Goal: Find specific page/section: Find specific page/section

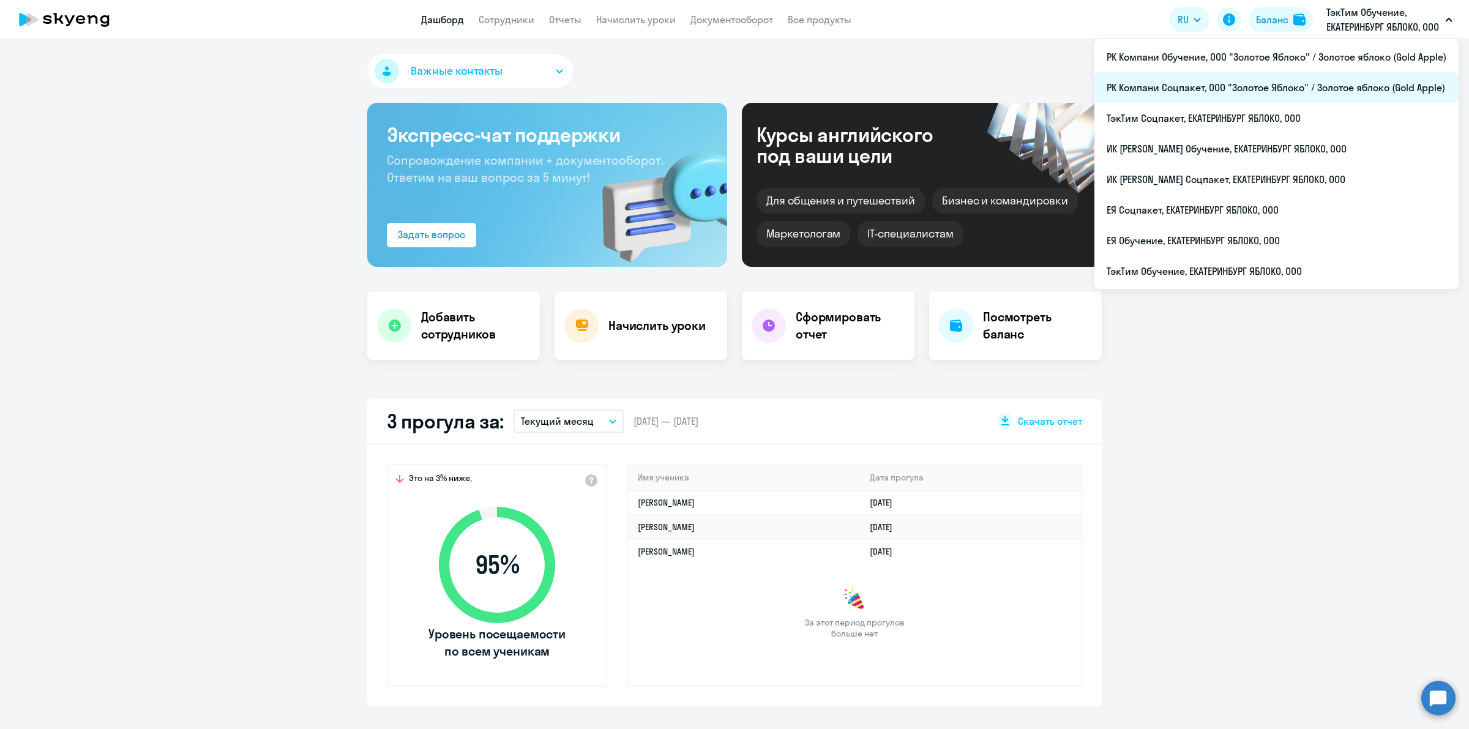
select select "30"
click at [1249, 84] on li "РК Компани Соцпакет, ООО "Золотое Яблоко" / Золотое яблоко (Gold Apple)" at bounding box center [1276, 87] width 364 height 31
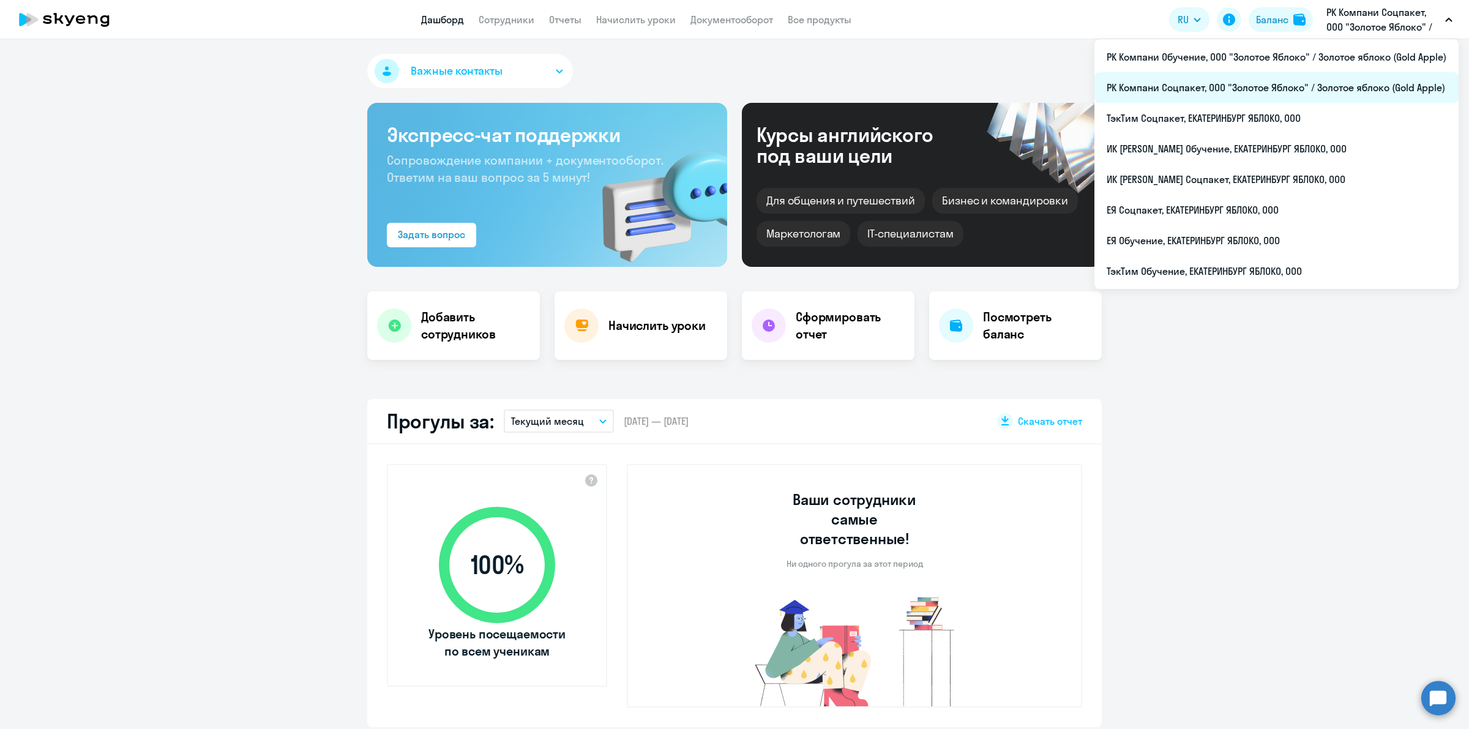
select select "30"
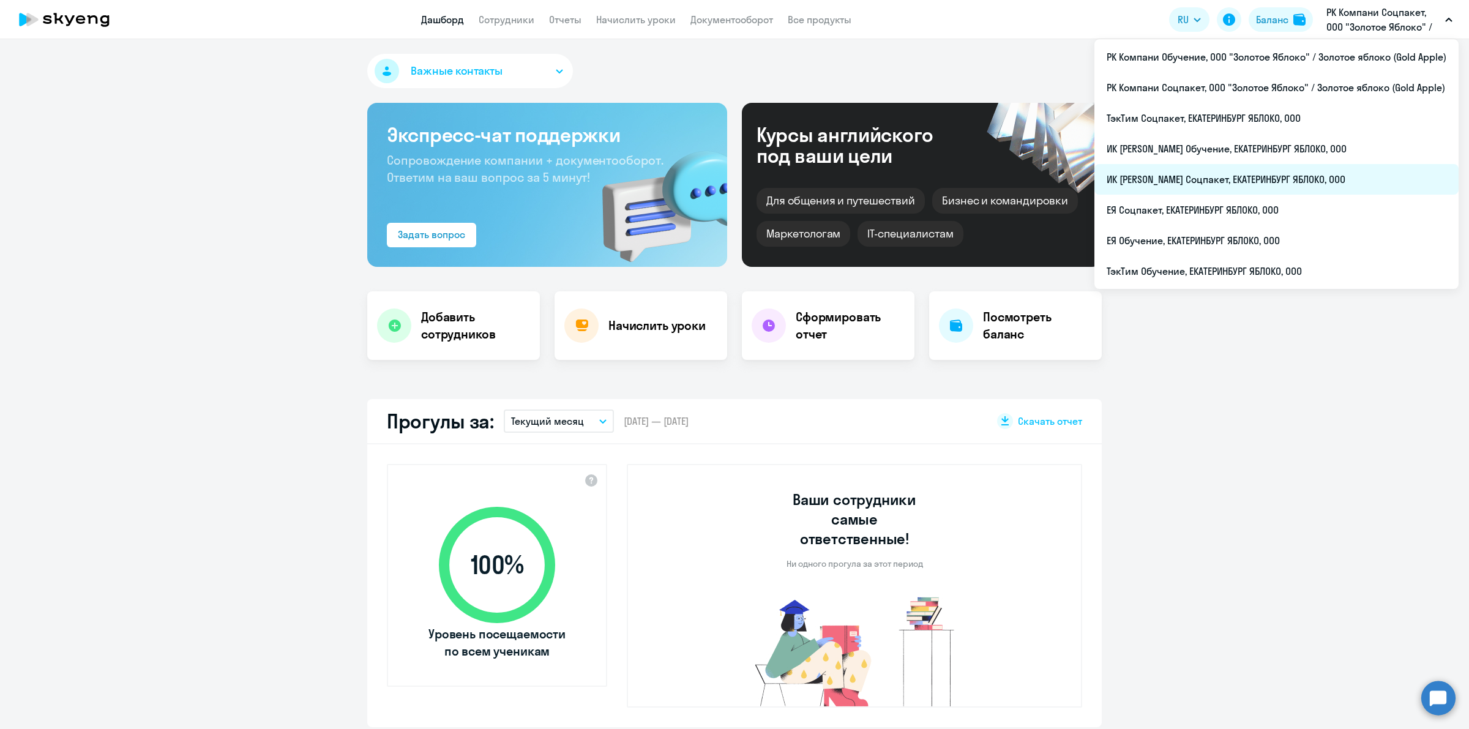
click at [1261, 190] on li "ИК [PERSON_NAME] Соцпакет, ЕКАТЕРИНБУРГ ЯБЛОКО, ООО" at bounding box center [1276, 179] width 364 height 31
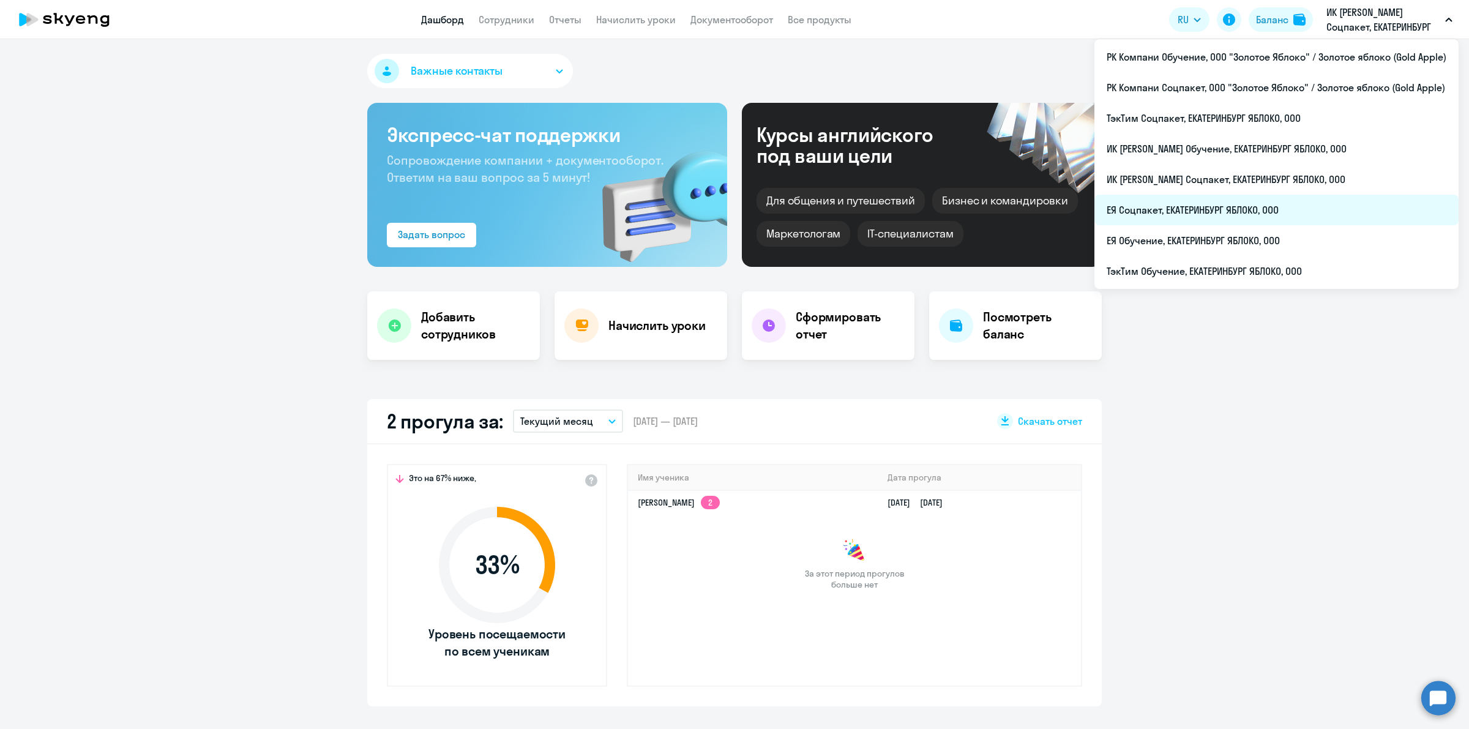
select select "30"
click at [1297, 223] on li "ЕЯ Соцпакет, ЕКАТЕРИНБУРГ ЯБЛОКО, ООО" at bounding box center [1276, 210] width 364 height 31
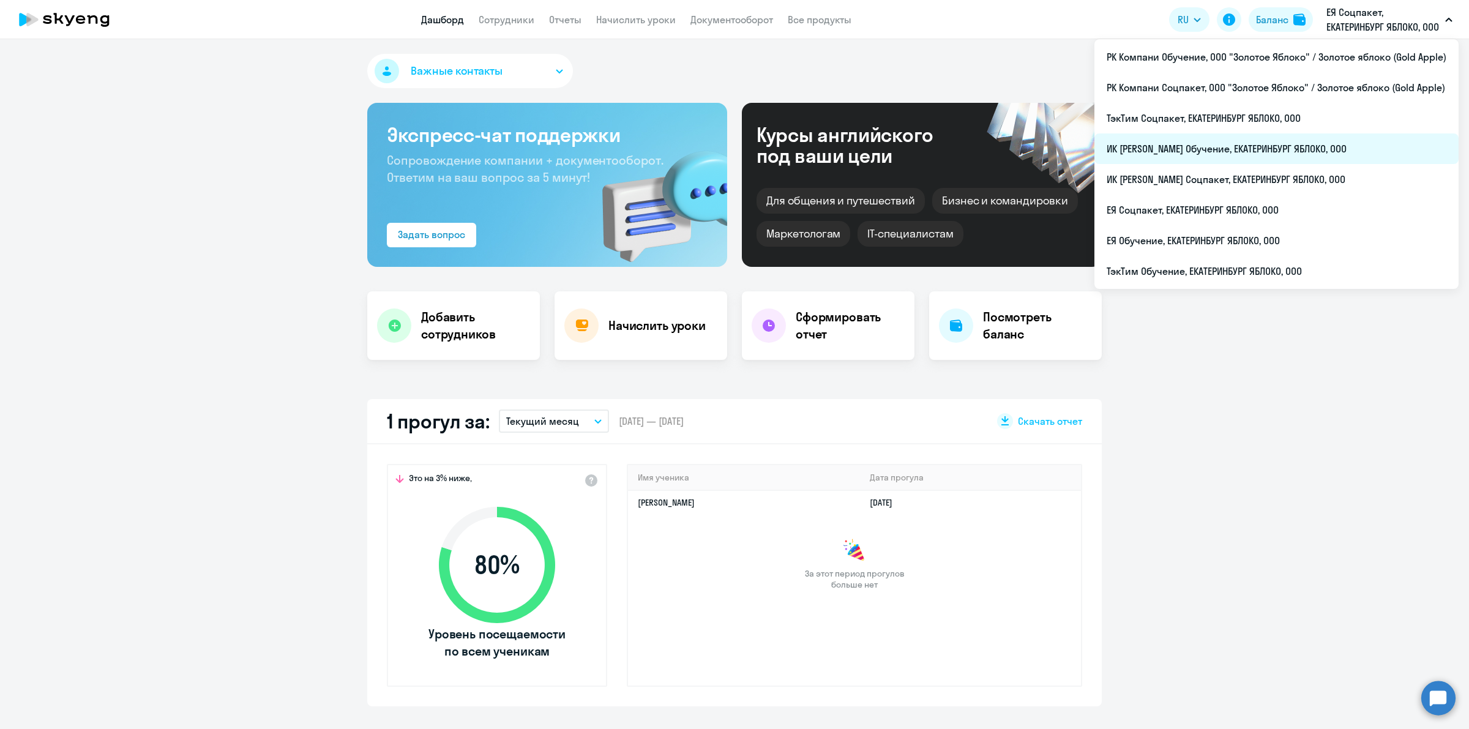
select select "30"
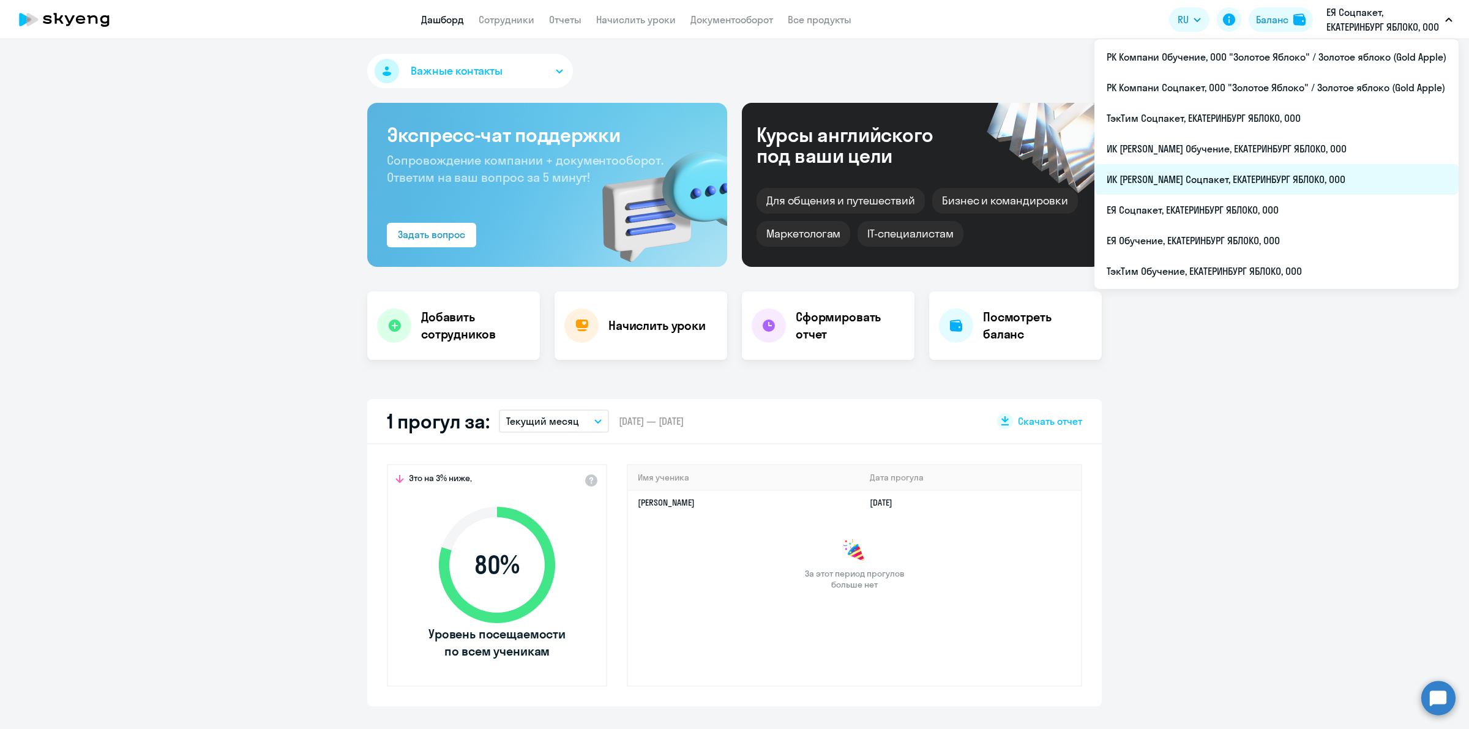
click at [1288, 189] on li "ИК [PERSON_NAME] Соцпакет, ЕКАТЕРИНБУРГ ЯБЛОКО, ООО" at bounding box center [1276, 179] width 364 height 31
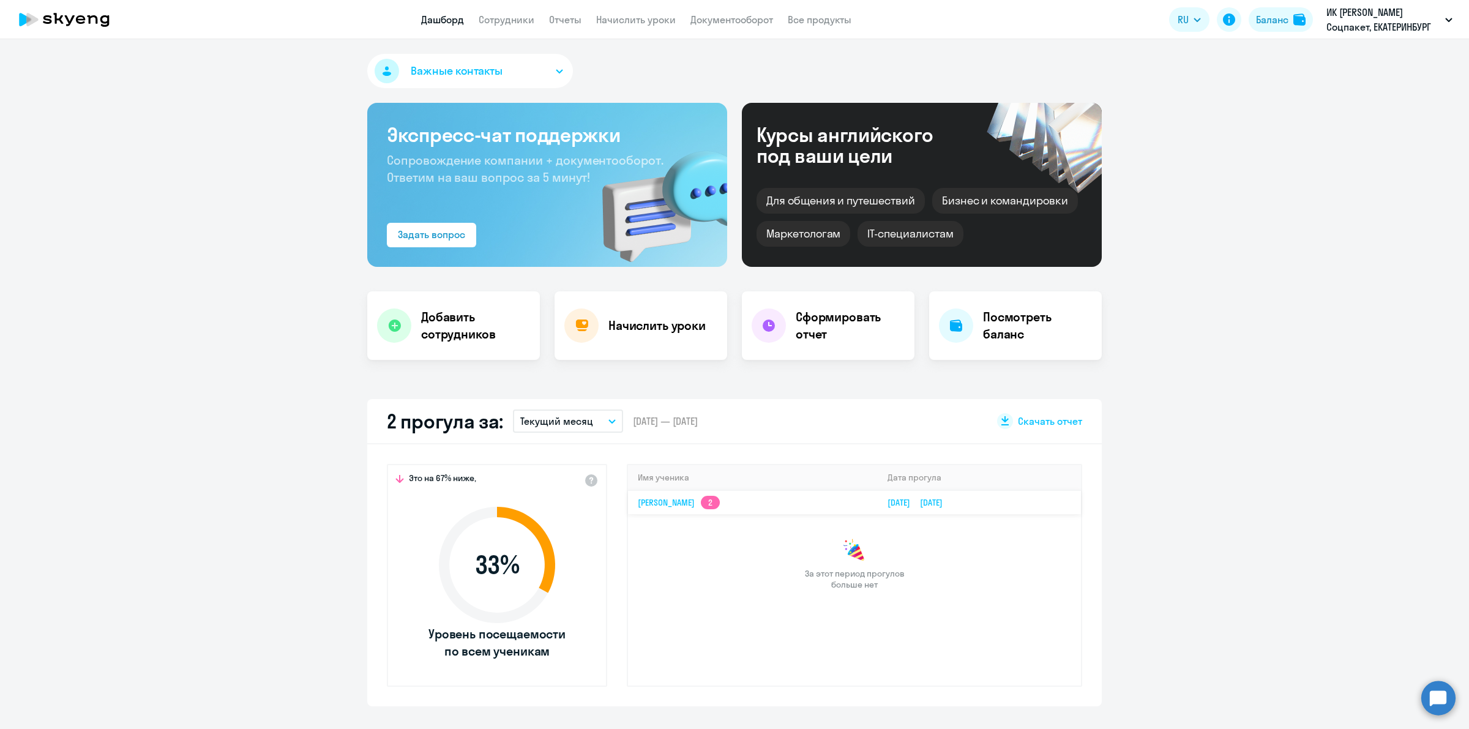
select select "30"
click at [943, 499] on link "[DATE] [DATE]" at bounding box center [919, 502] width 65 height 11
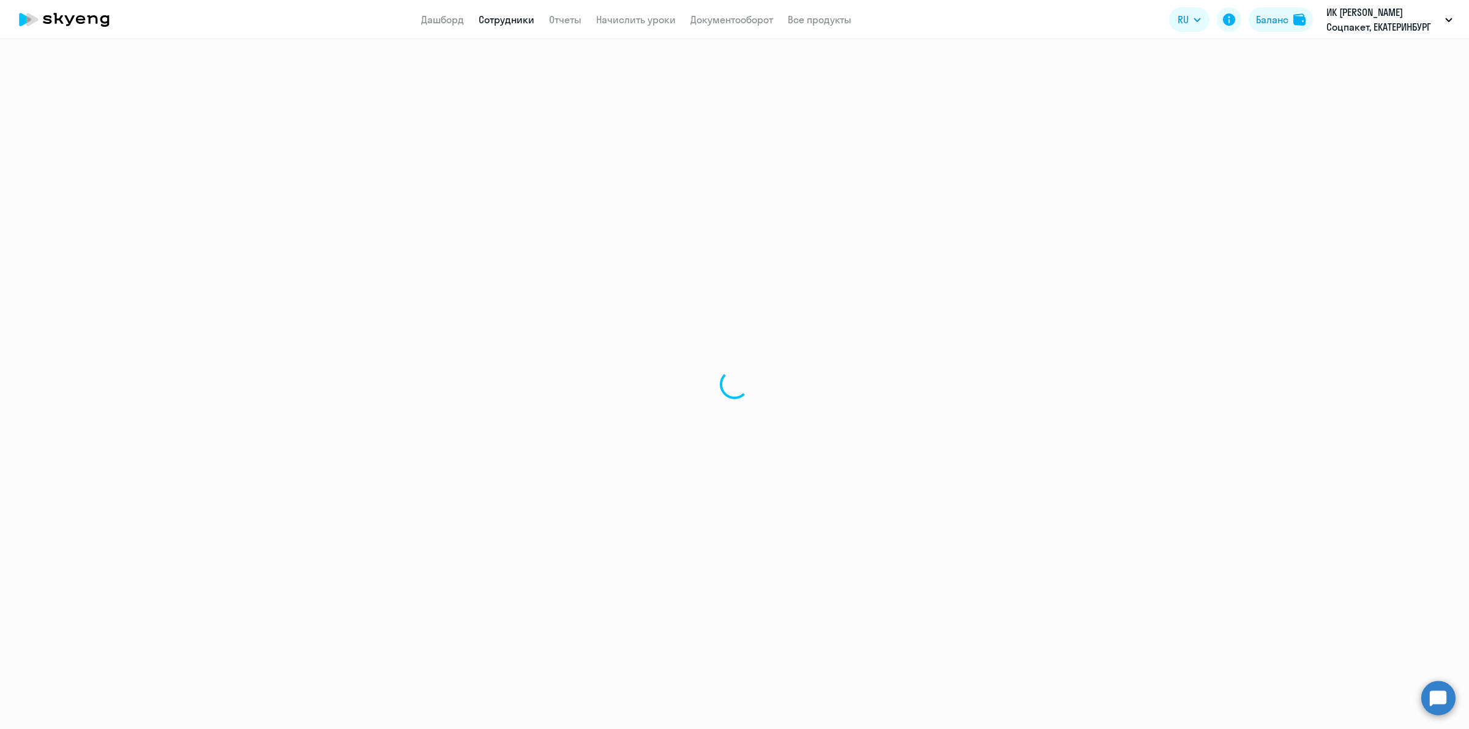
select select "english"
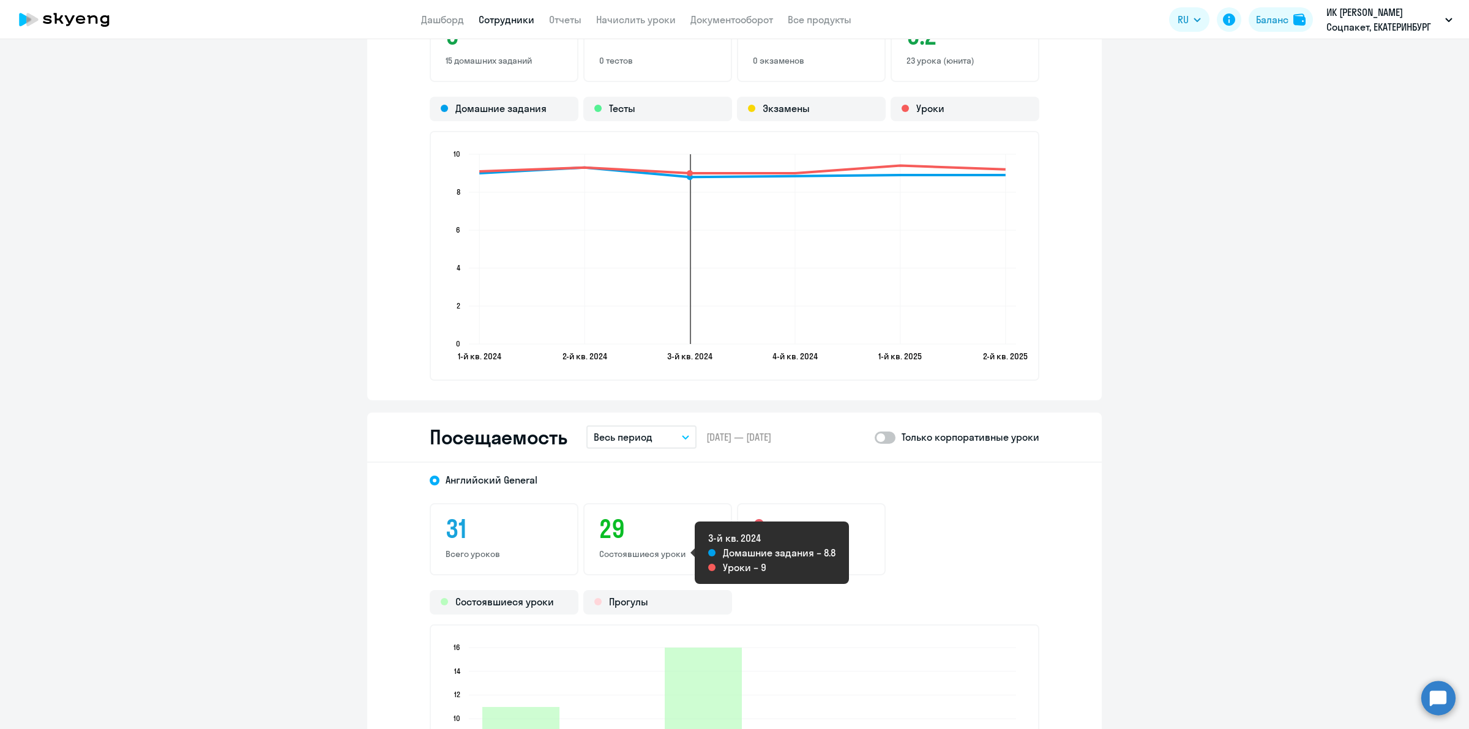
scroll to position [1377, 0]
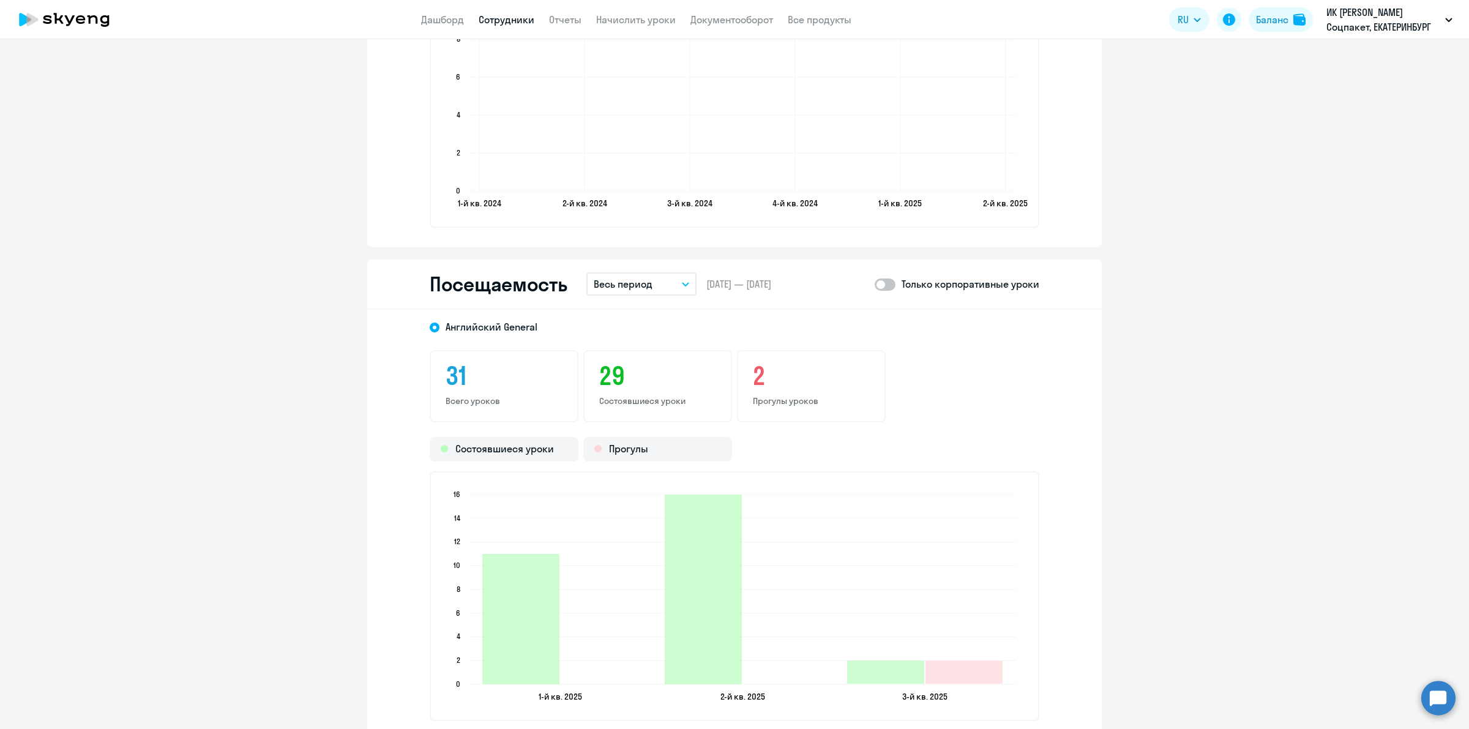
click at [675, 278] on button "Весь период" at bounding box center [641, 283] width 110 height 23
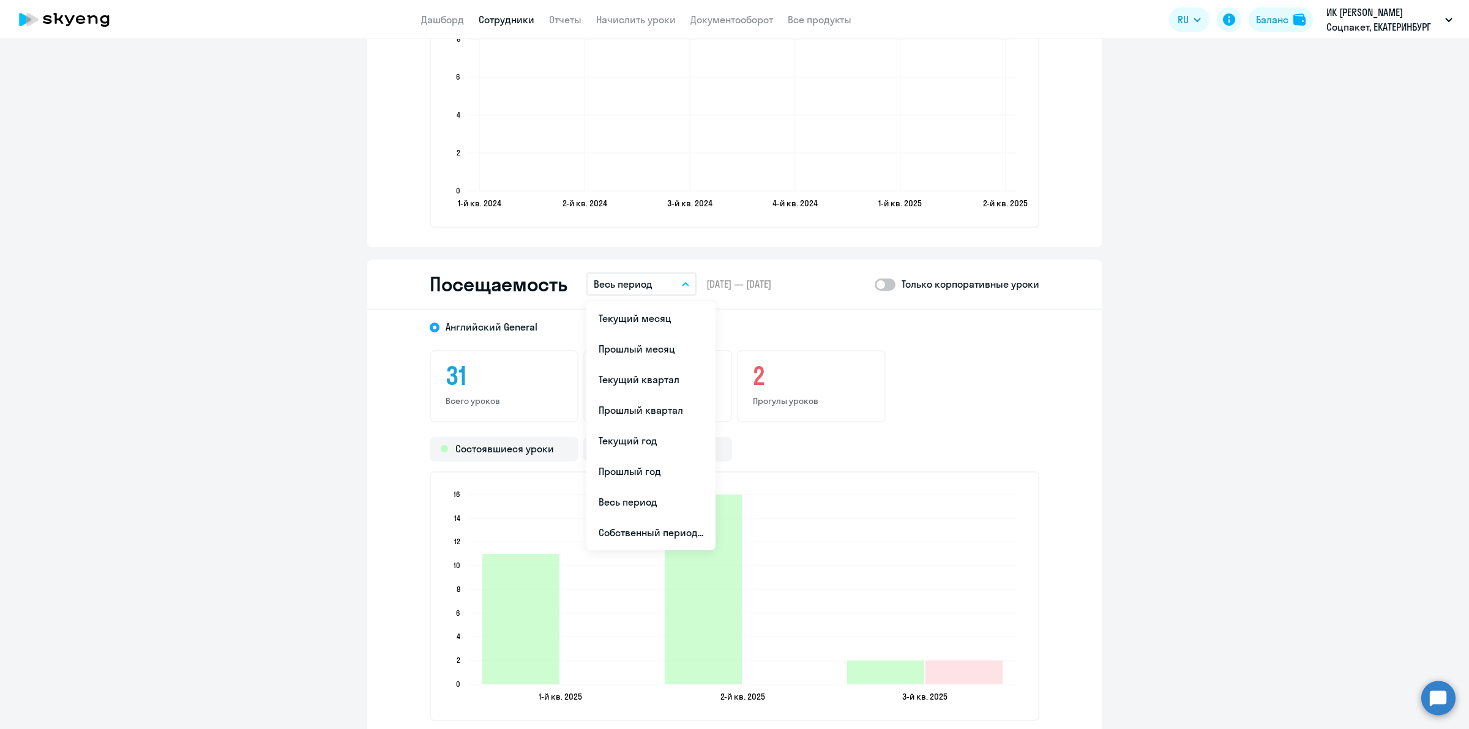
click at [675, 278] on button "Весь период" at bounding box center [641, 283] width 110 height 23
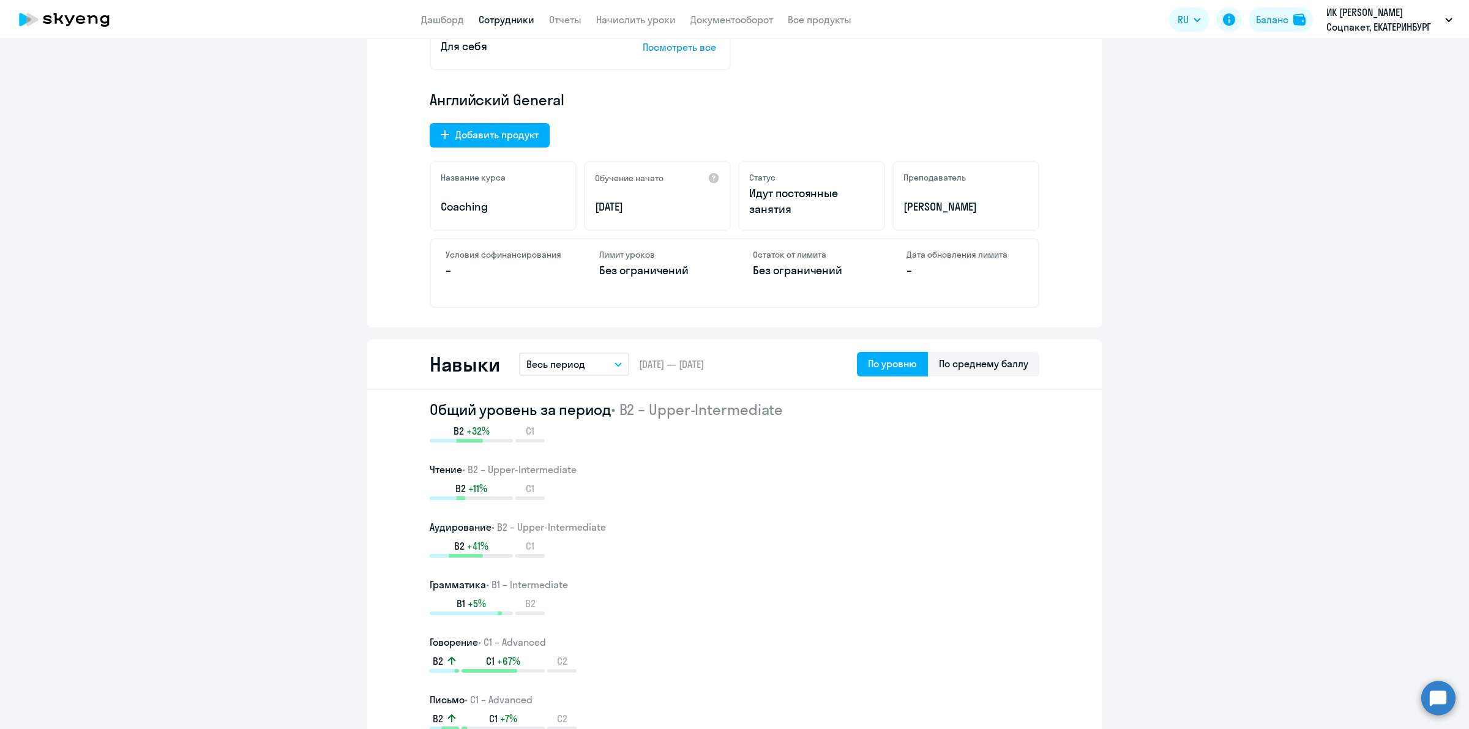
scroll to position [0, 0]
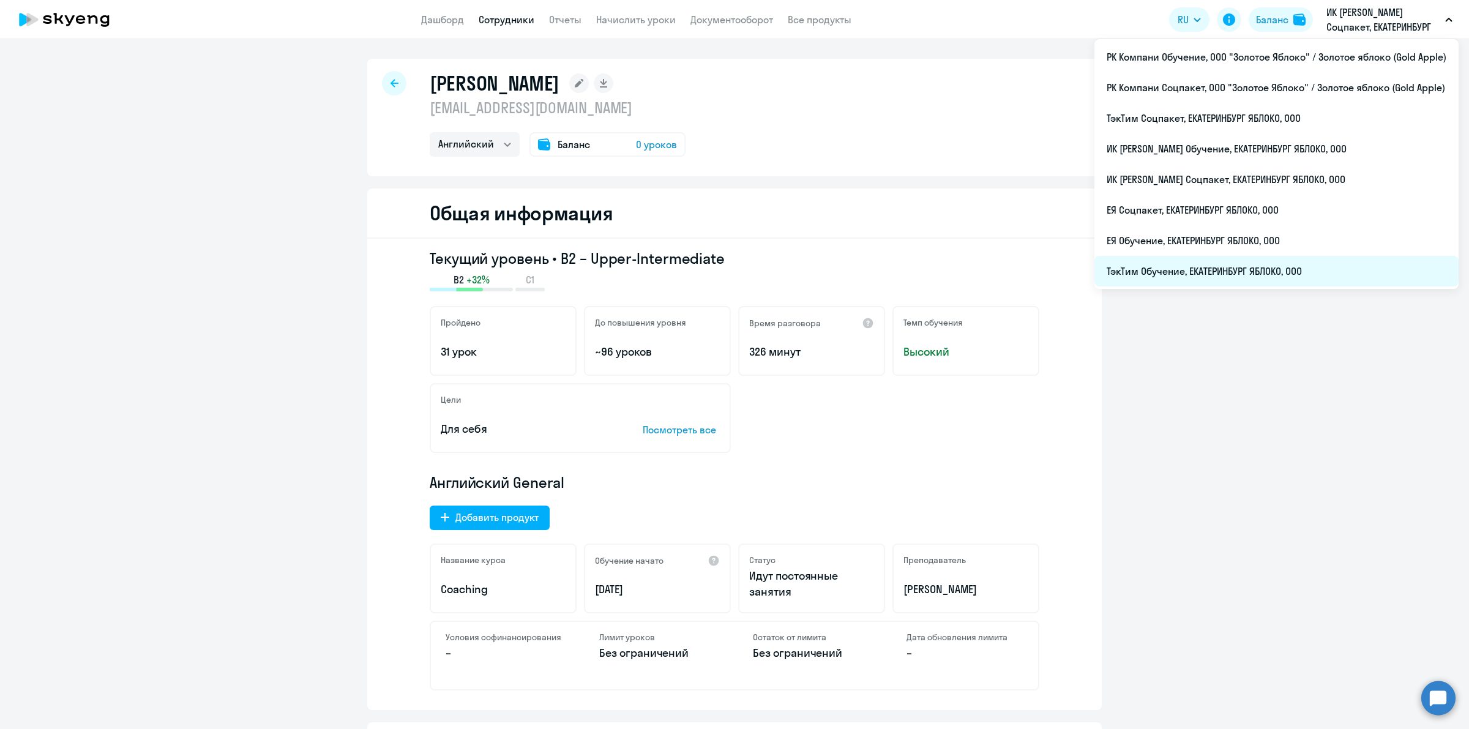
click at [1302, 263] on li "ТэкТим Обучение, ЕКАТЕРИНБУРГ ЯБЛОКО, ООО" at bounding box center [1276, 271] width 364 height 31
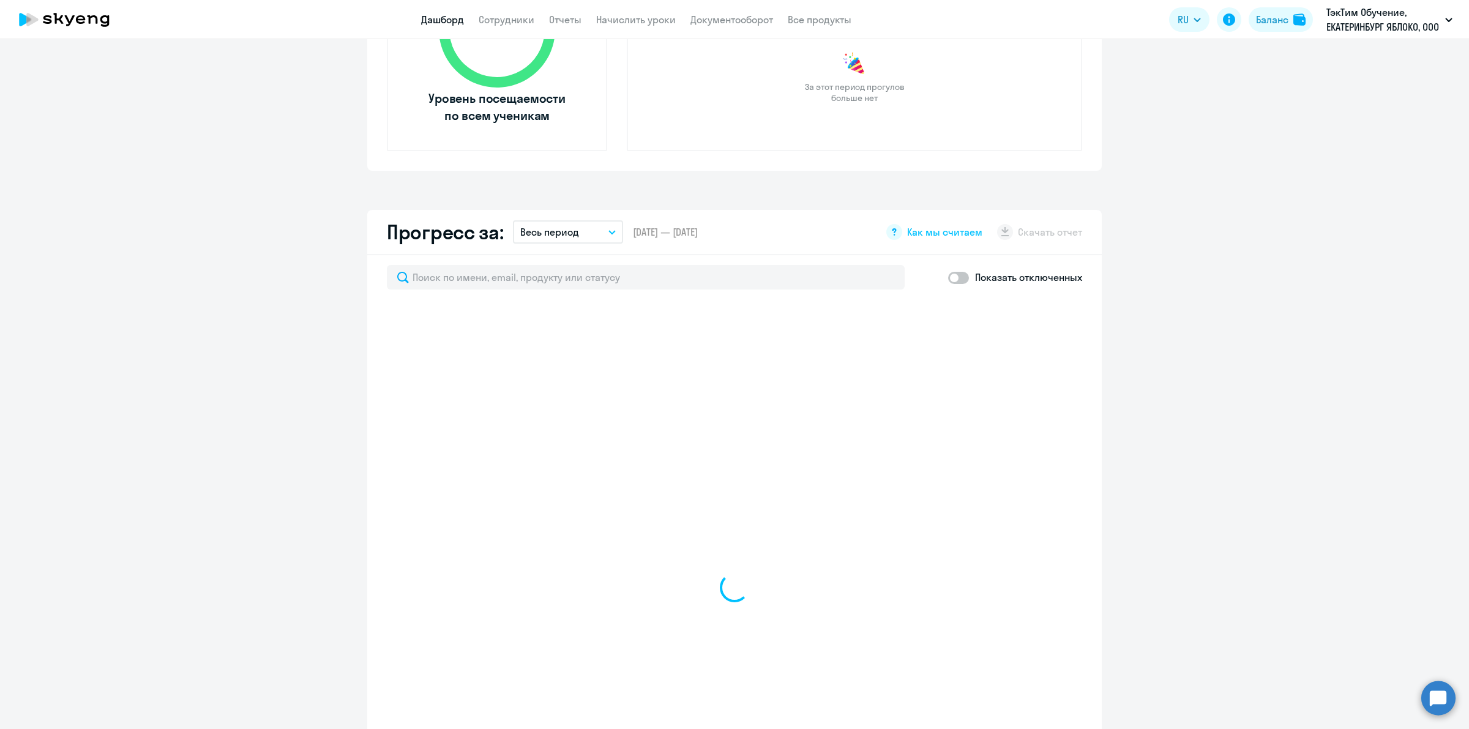
scroll to position [230, 0]
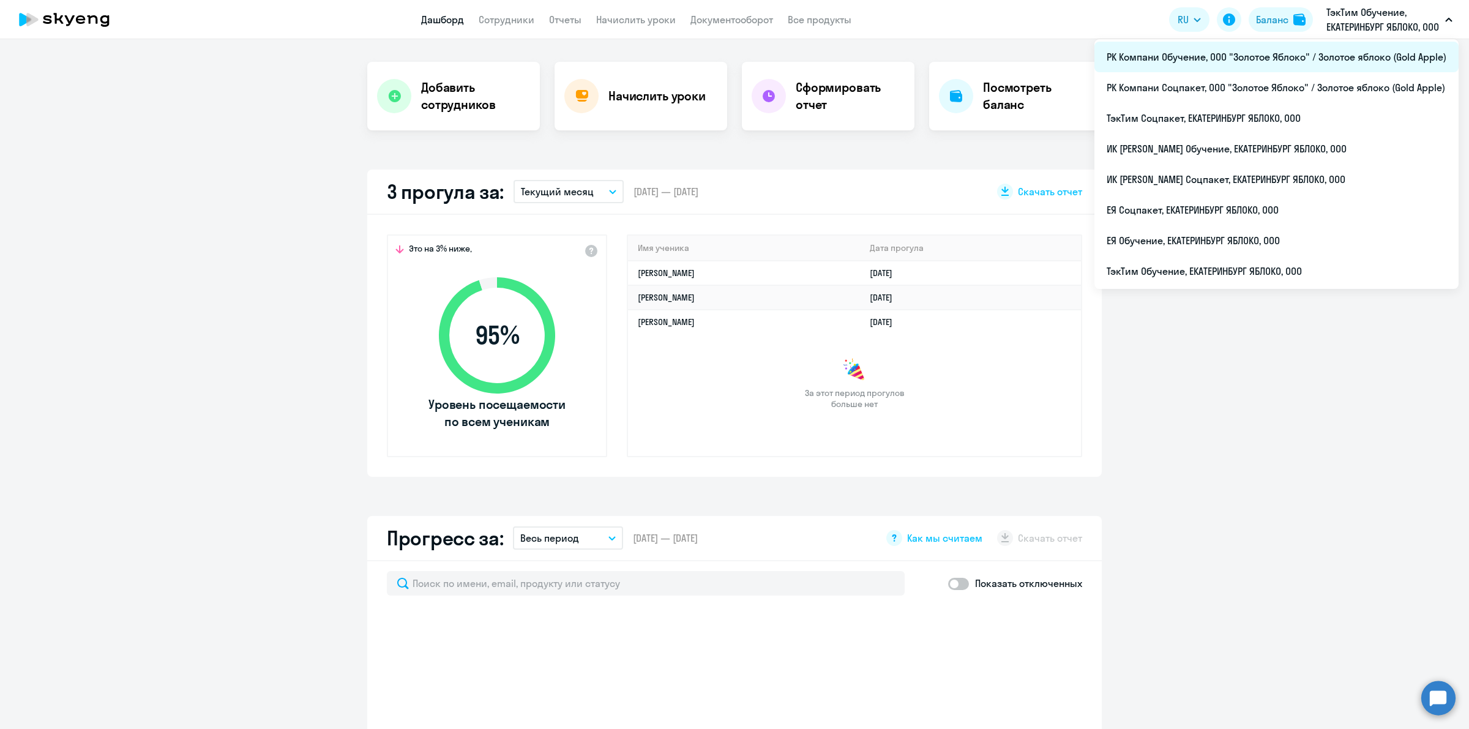
click at [1305, 56] on li "РК Компани Обучение, ООО "Золотое Яблоко" / Золотое яблоко (Gold Apple)" at bounding box center [1276, 57] width 364 height 31
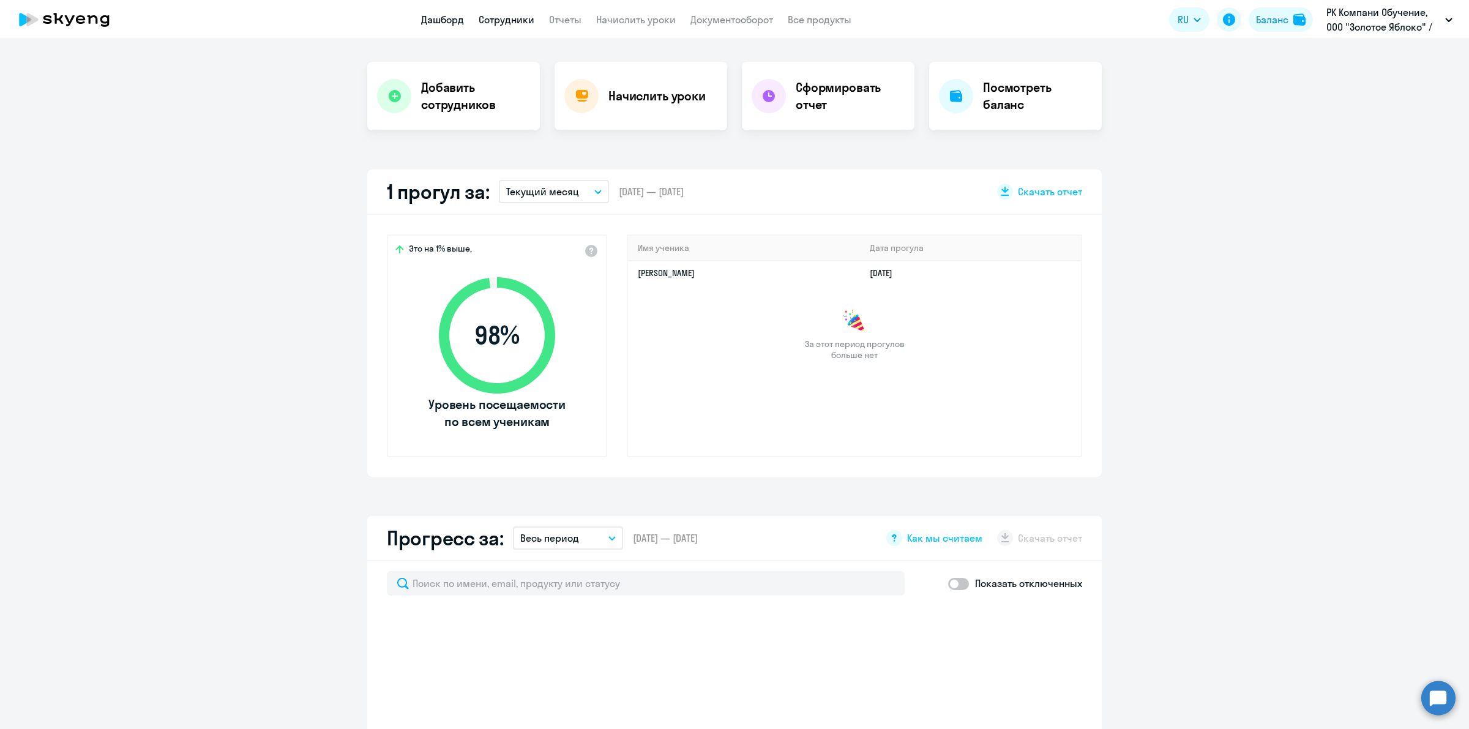
click at [517, 22] on link "Сотрудники" at bounding box center [507, 19] width 56 height 12
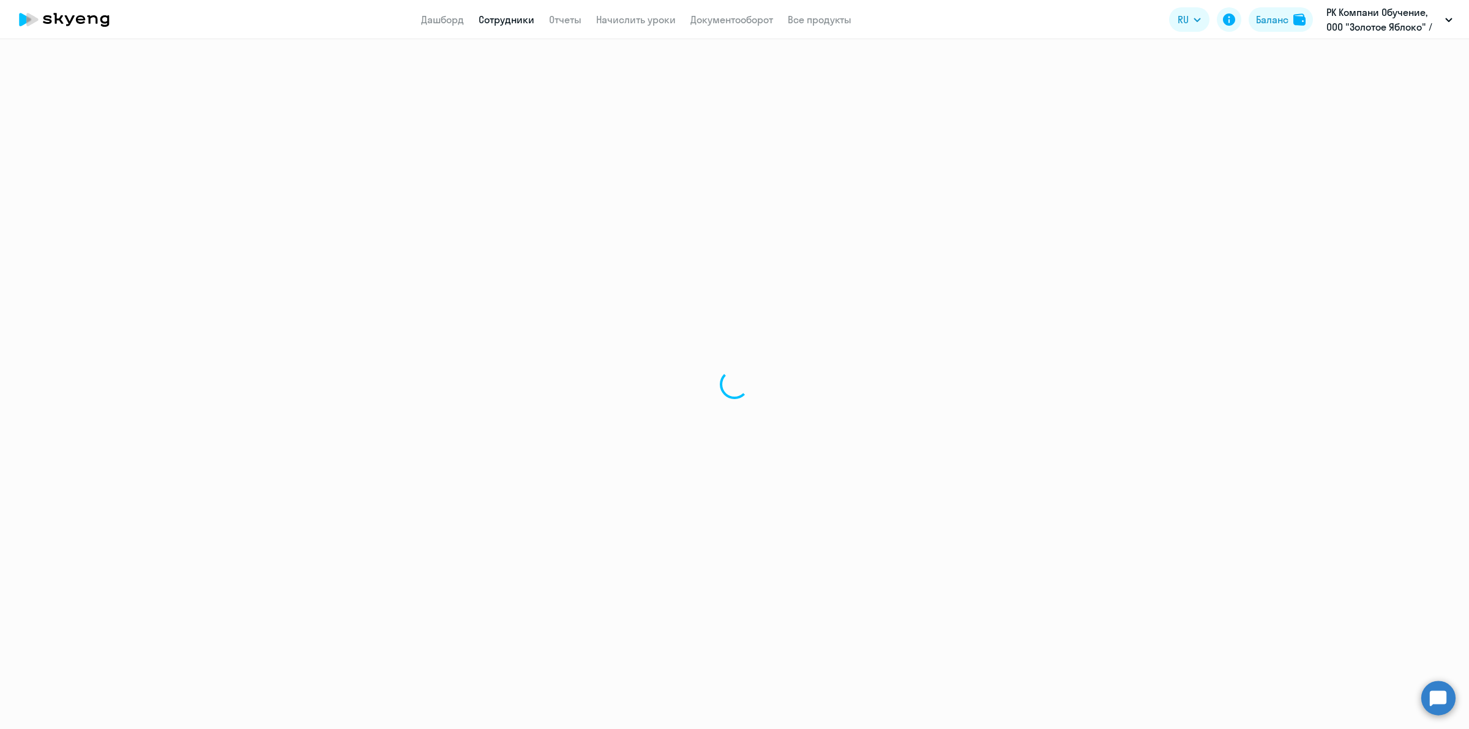
select select "30"
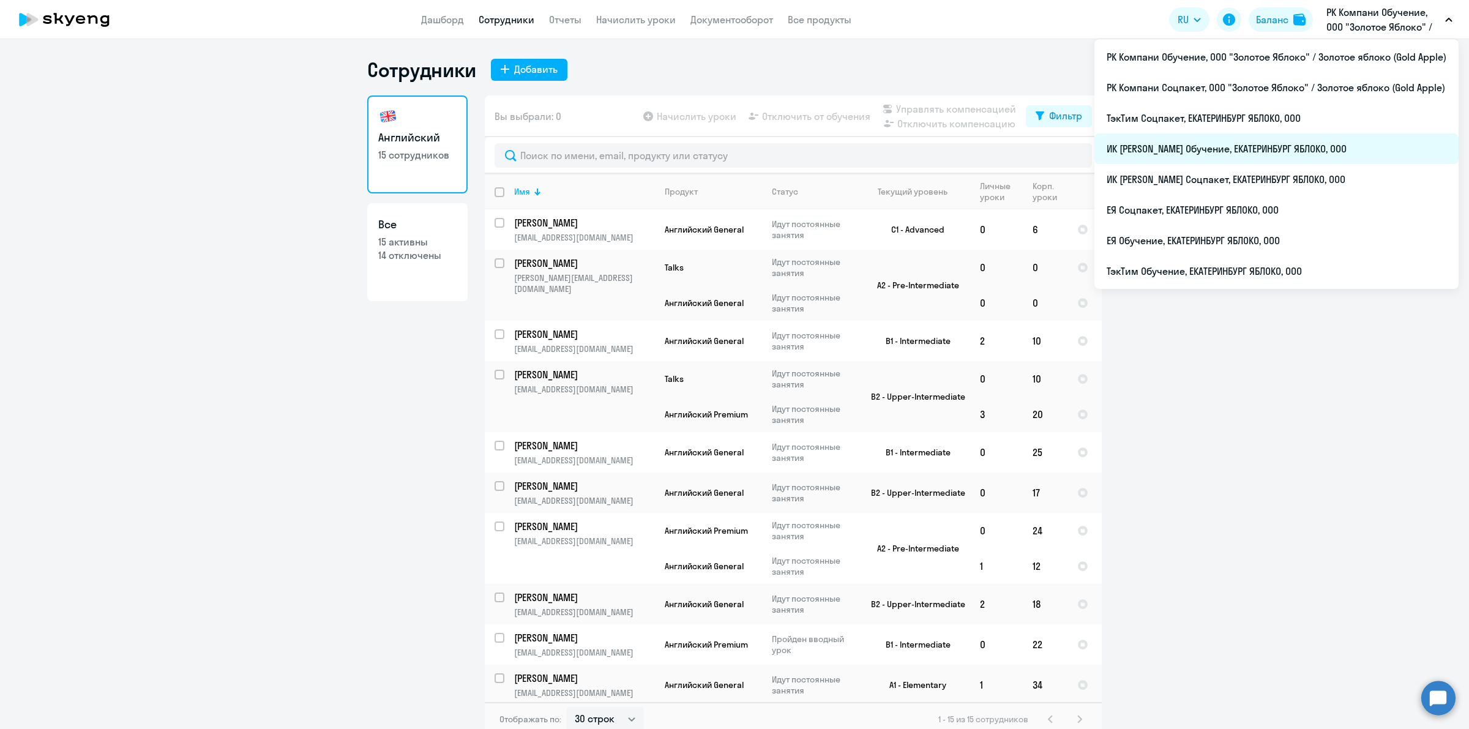
click at [1293, 151] on li "ИК [PERSON_NAME] Обучение, ЕКАТЕРИНБУРГ ЯБЛОКО, ООО" at bounding box center [1276, 148] width 364 height 31
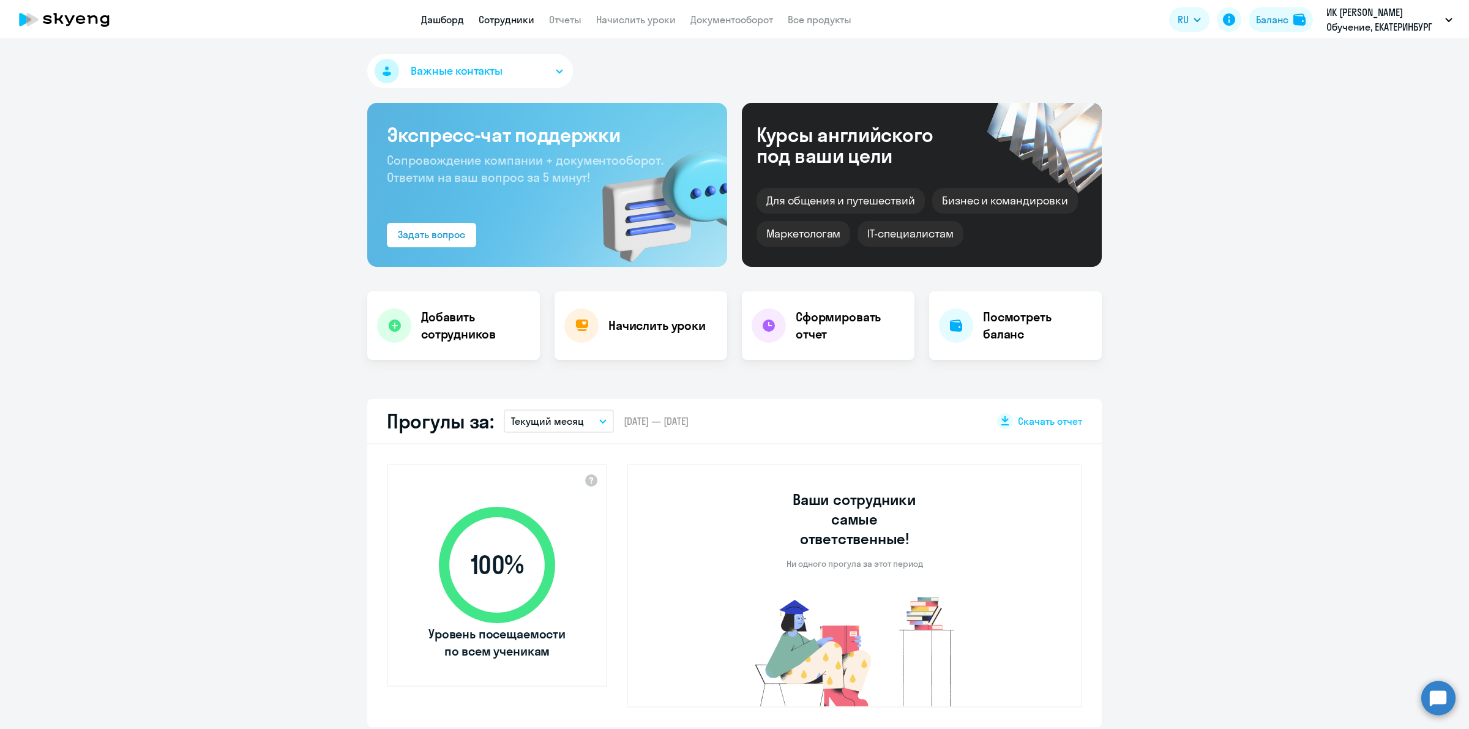
click at [512, 24] on link "Сотрудники" at bounding box center [507, 19] width 56 height 12
select select "30"
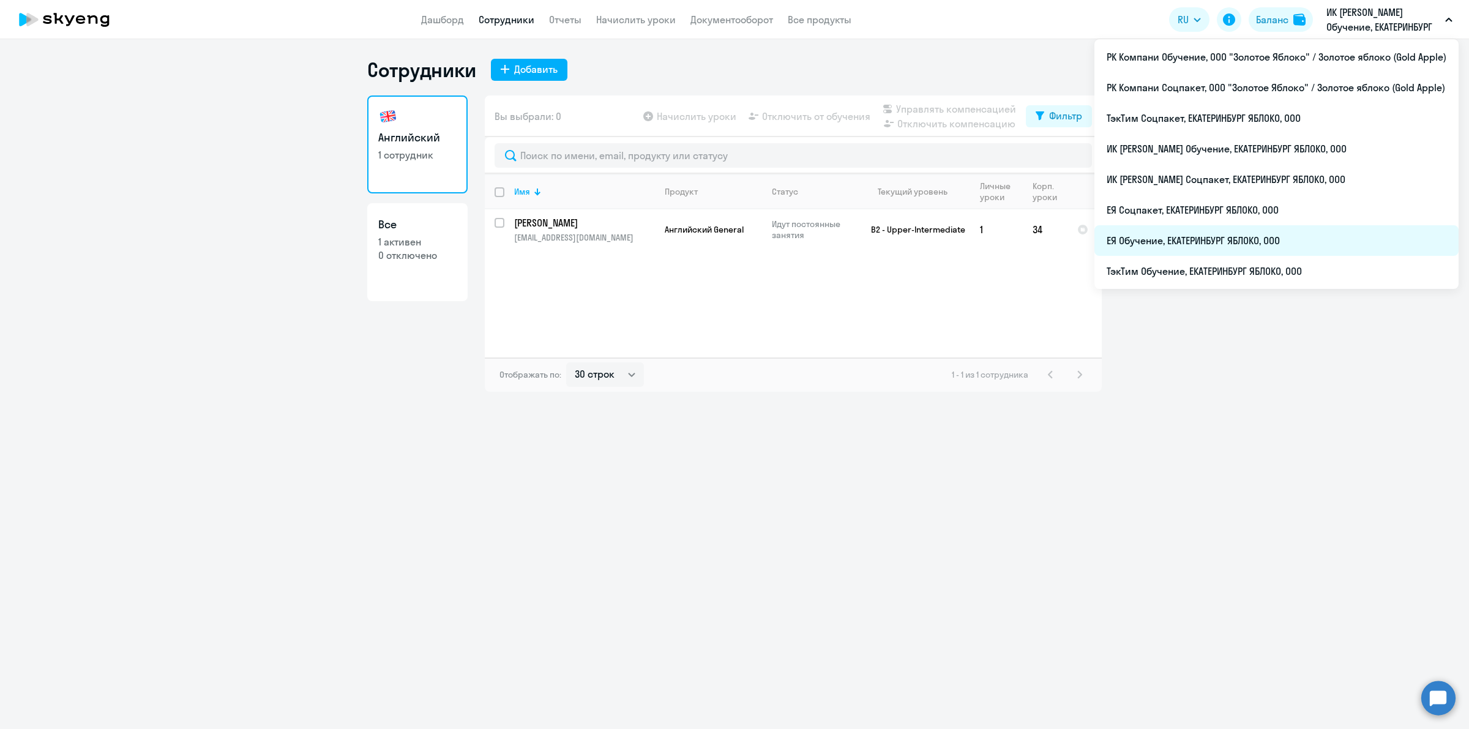
click at [1317, 231] on li "ЕЯ Обучение, ЕКАТЕРИНБУРГ ЯБЛОКО, ООО" at bounding box center [1276, 240] width 364 height 31
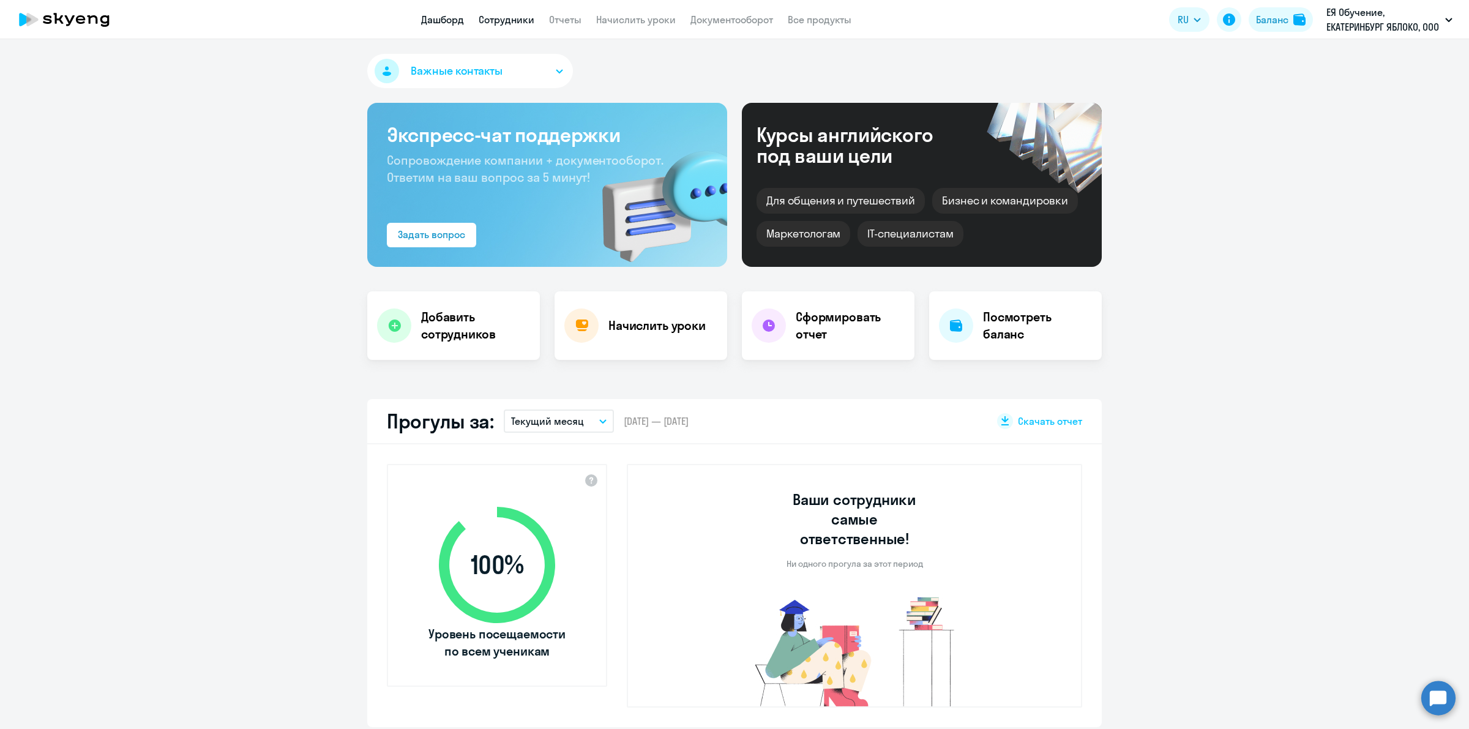
click at [507, 21] on link "Сотрудники" at bounding box center [507, 19] width 56 height 12
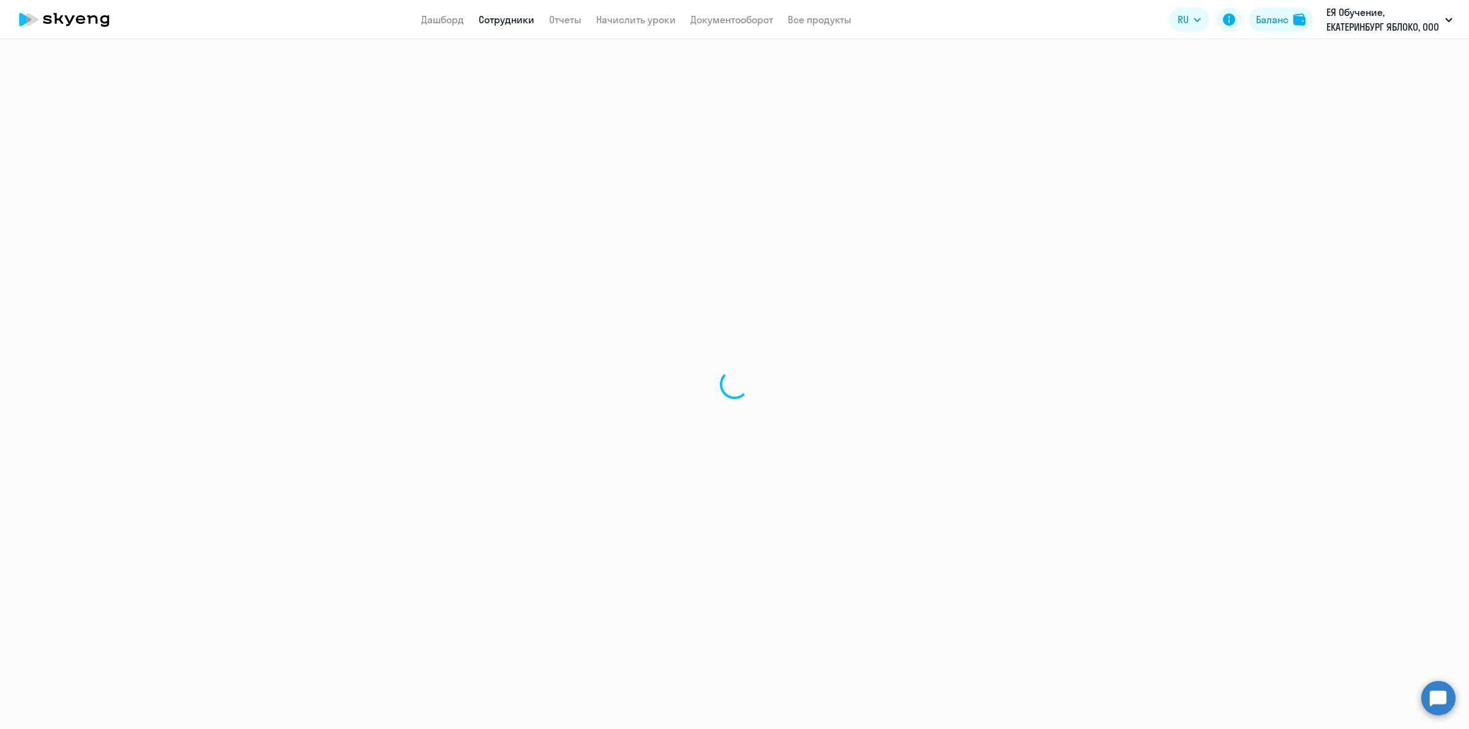
select select "30"
